Goal: Task Accomplishment & Management: Manage account settings

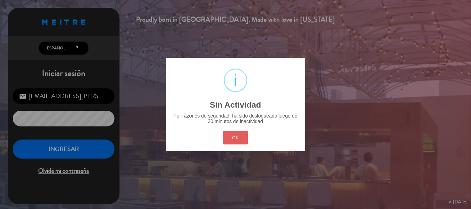
click at [239, 141] on button "OK" at bounding box center [235, 137] width 25 height 13
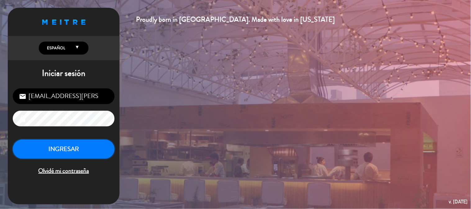
click at [78, 152] on button "INGRESAR" at bounding box center [64, 150] width 102 height 20
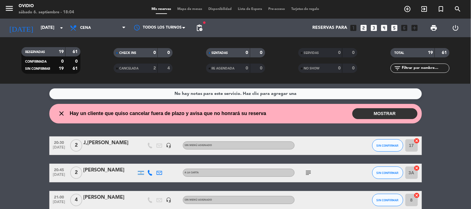
click at [372, 114] on button "MOSTRAR" at bounding box center [384, 113] width 65 height 11
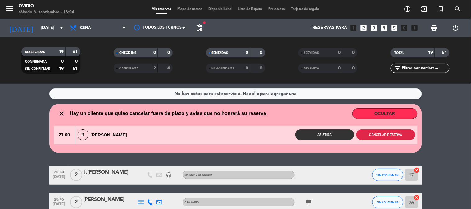
click at [400, 138] on button "Cancelar reserva" at bounding box center [385, 134] width 59 height 11
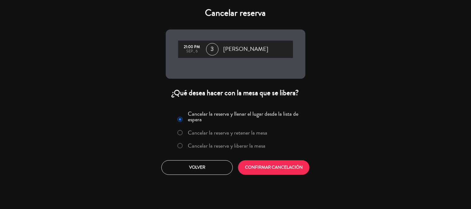
click at [253, 130] on label "Cancelar la reserva y retener la mesa" at bounding box center [227, 133] width 79 height 6
click at [260, 167] on button "CONFIRMAR CANCELACIÓN" at bounding box center [273, 168] width 71 height 15
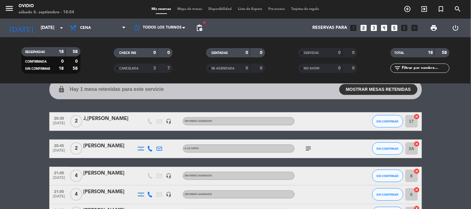
scroll to position [34, 0]
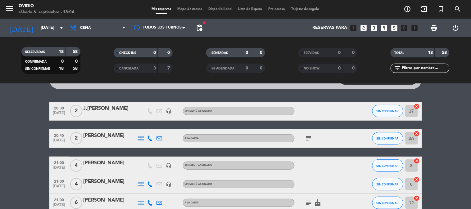
click at [310, 140] on icon "subject" at bounding box center [308, 138] width 7 height 7
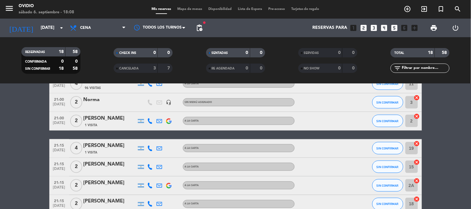
scroll to position [216, 0]
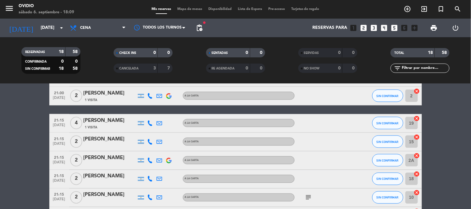
click at [98, 122] on div "[PERSON_NAME]" at bounding box center [110, 121] width 53 height 8
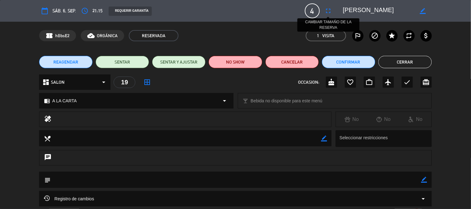
click at [330, 10] on icon "fullscreen" at bounding box center [328, 10] width 7 height 7
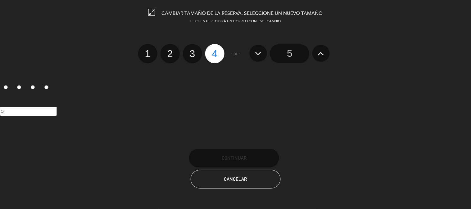
click at [322, 52] on icon at bounding box center [321, 53] width 7 height 10
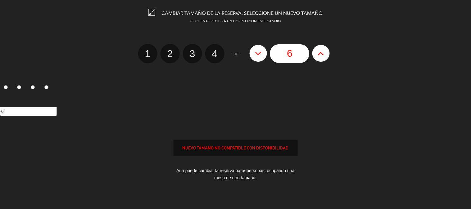
scroll to position [62, 0]
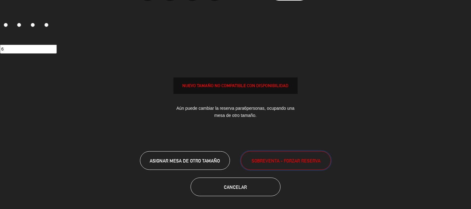
click at [253, 154] on button "SOBREVENTA - FORZAR RESERVA" at bounding box center [286, 161] width 90 height 19
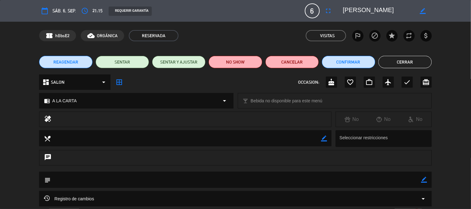
click at [417, 60] on button "Cerrar" at bounding box center [404, 62] width 53 height 12
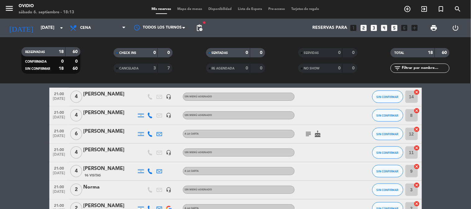
scroll to position [138, 0]
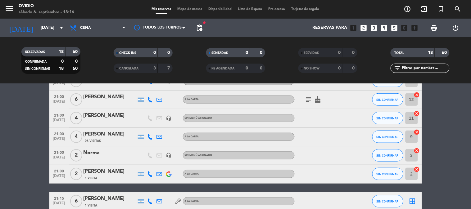
click at [310, 97] on icon "subject" at bounding box center [308, 99] width 7 height 7
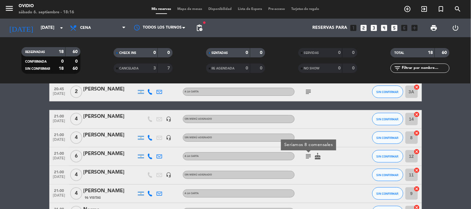
scroll to position [69, 0]
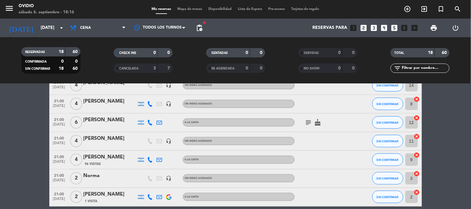
scroll to position [103, 0]
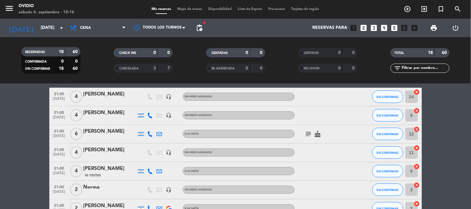
click at [312, 136] on icon "subject" at bounding box center [308, 133] width 7 height 7
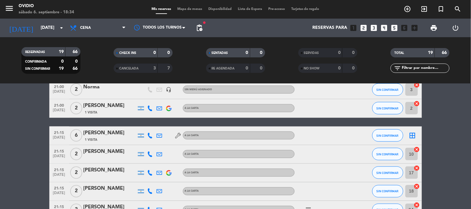
scroll to position [207, 0]
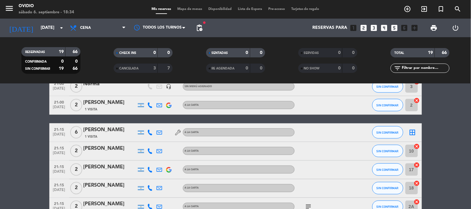
click at [98, 131] on div "[PERSON_NAME]" at bounding box center [110, 130] width 53 height 8
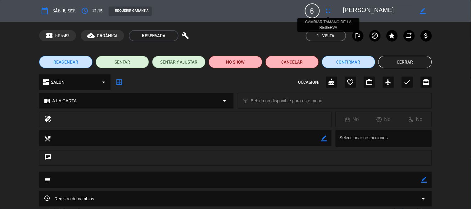
click at [333, 9] on button "fullscreen" at bounding box center [328, 10] width 11 height 11
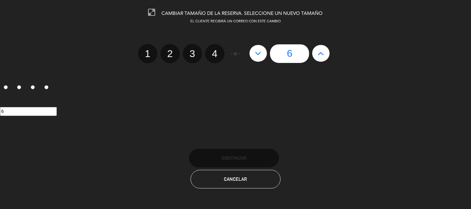
click at [323, 52] on icon at bounding box center [321, 53] width 7 height 10
type input "7"
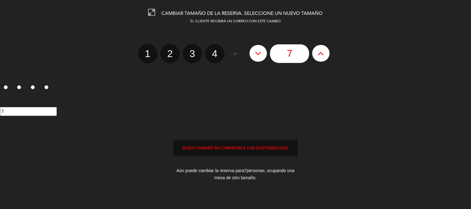
click at [323, 52] on icon at bounding box center [321, 53] width 7 height 10
type input "8"
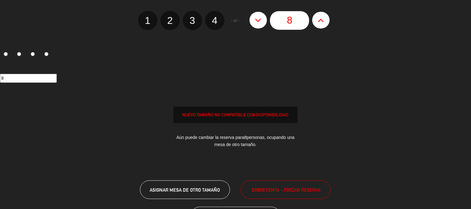
scroll to position [62, 0]
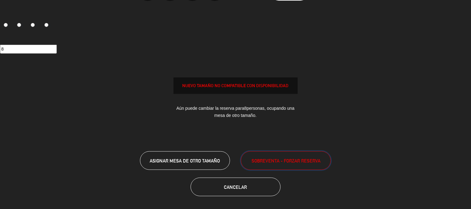
click at [271, 161] on span "SOBREVENTA - FORZAR RESERVA" at bounding box center [285, 160] width 69 height 7
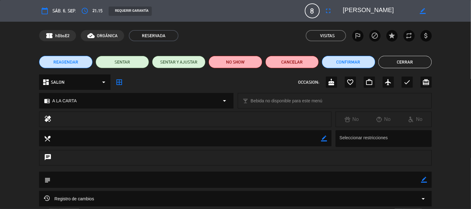
click at [407, 61] on button "Cerrar" at bounding box center [404, 62] width 53 height 12
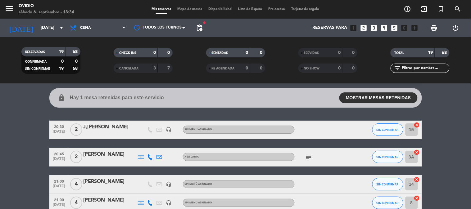
scroll to position [0, 0]
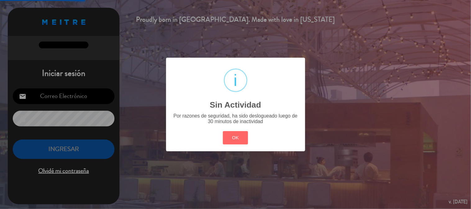
type input "[EMAIL_ADDRESS][PERSON_NAME][DOMAIN_NAME]"
